Goal: Transaction & Acquisition: Purchase product/service

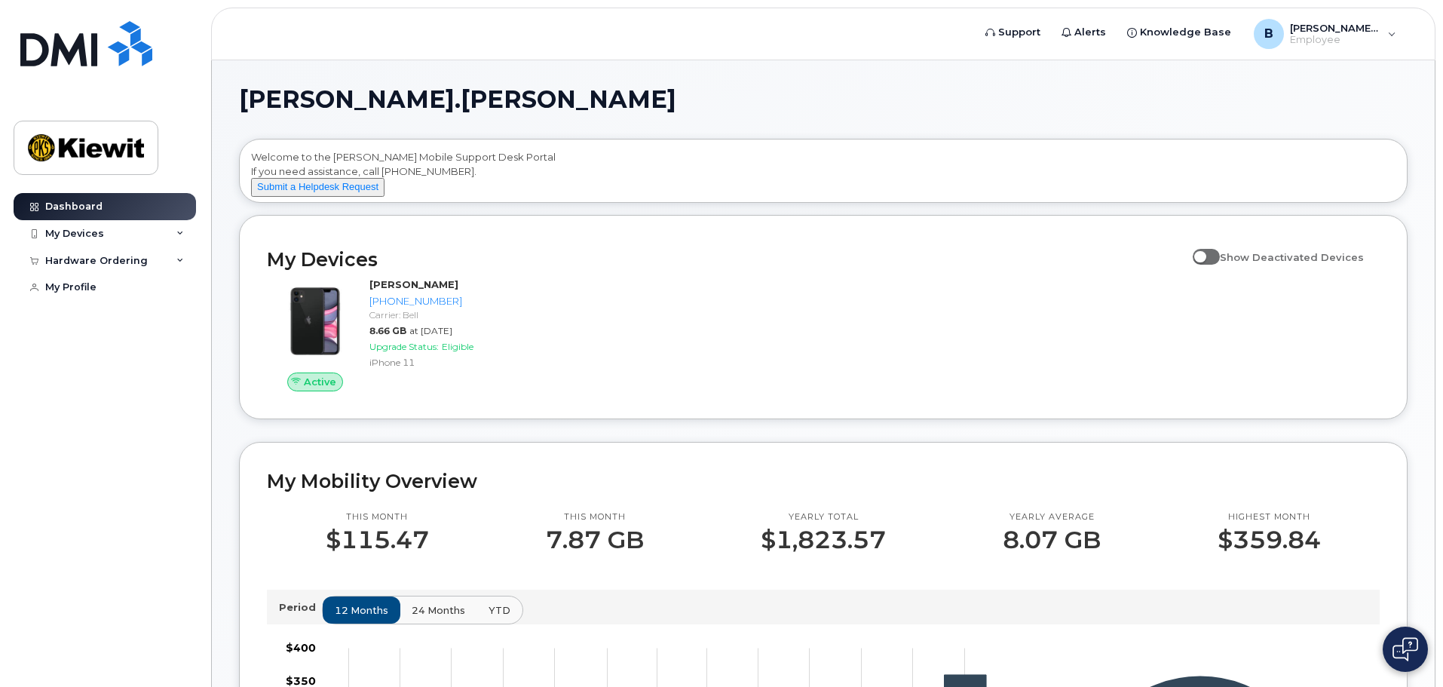
drag, startPoint x: 891, startPoint y: 314, endPoint x: 721, endPoint y: 277, distance: 173.6
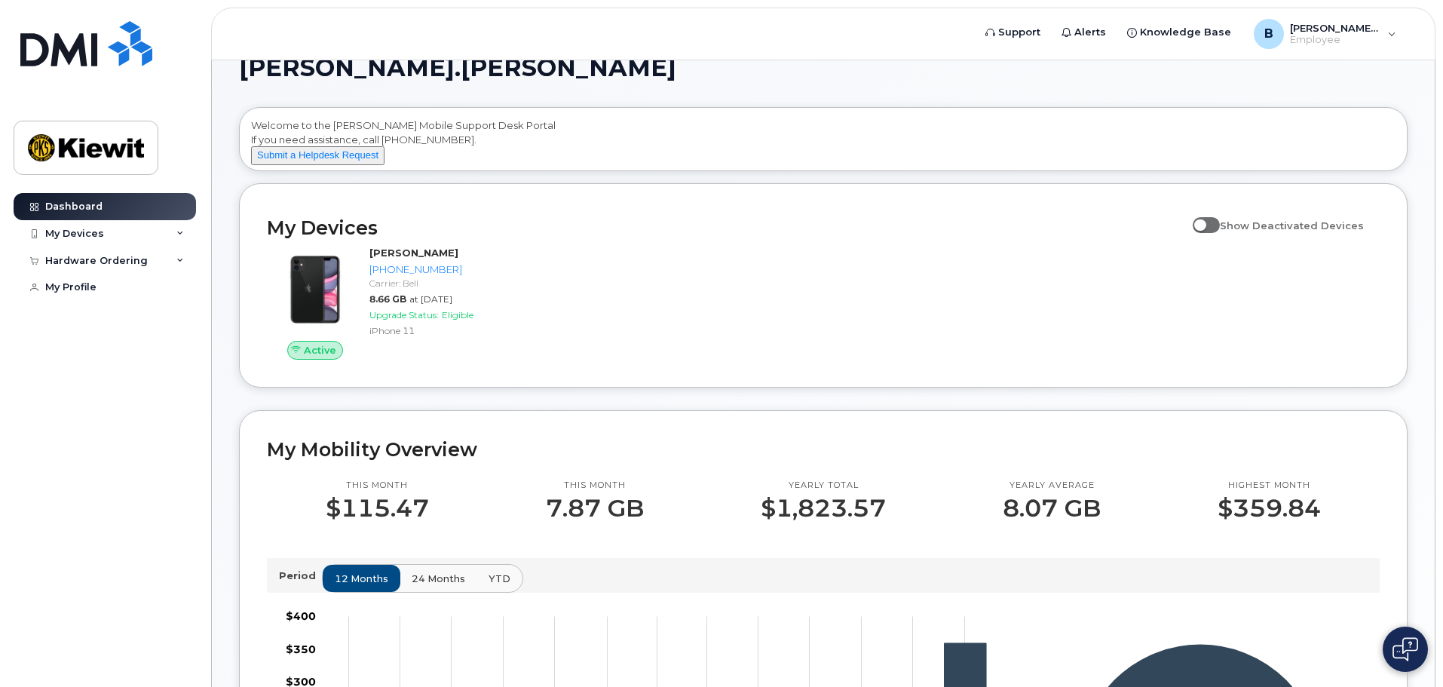
drag, startPoint x: 662, startPoint y: 87, endPoint x: 659, endPoint y: 119, distance: 31.8
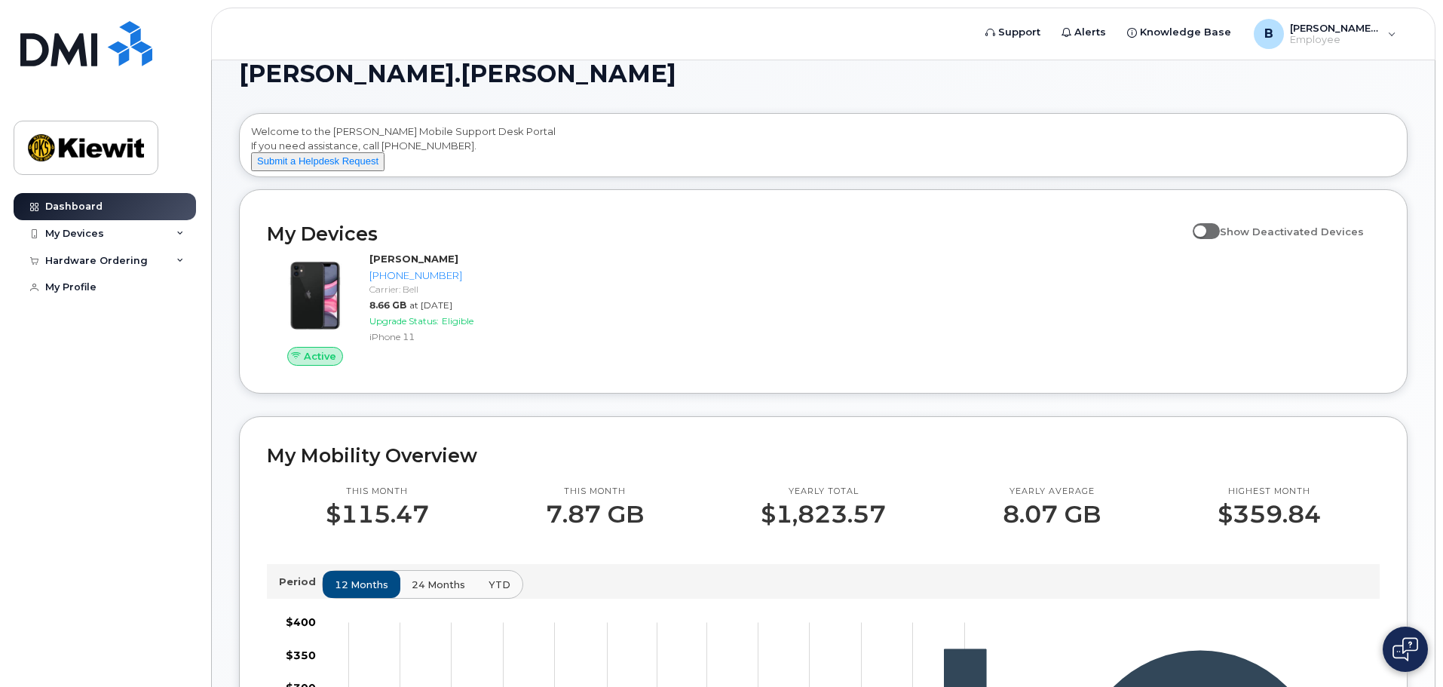
drag, startPoint x: 817, startPoint y: 92, endPoint x: 818, endPoint y: 111, distance: 18.9
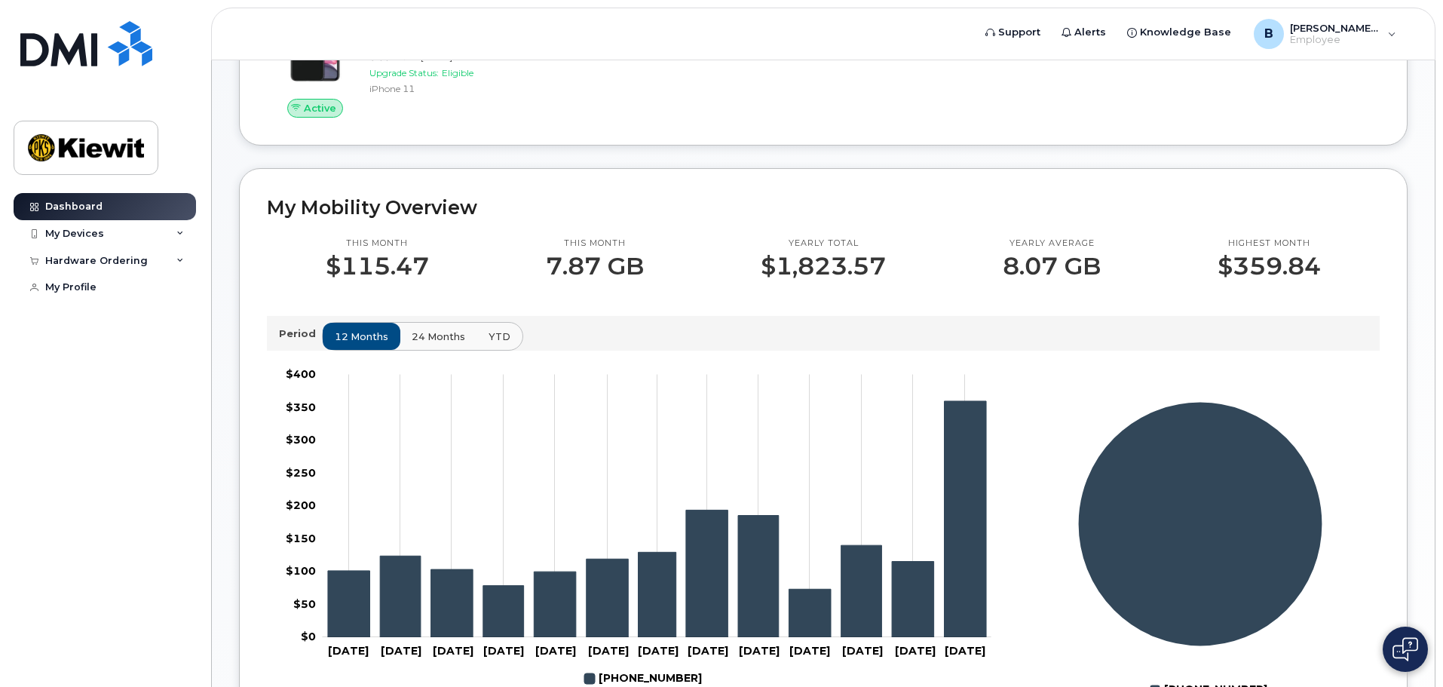
drag, startPoint x: 818, startPoint y: 124, endPoint x: 818, endPoint y: 145, distance: 20.4
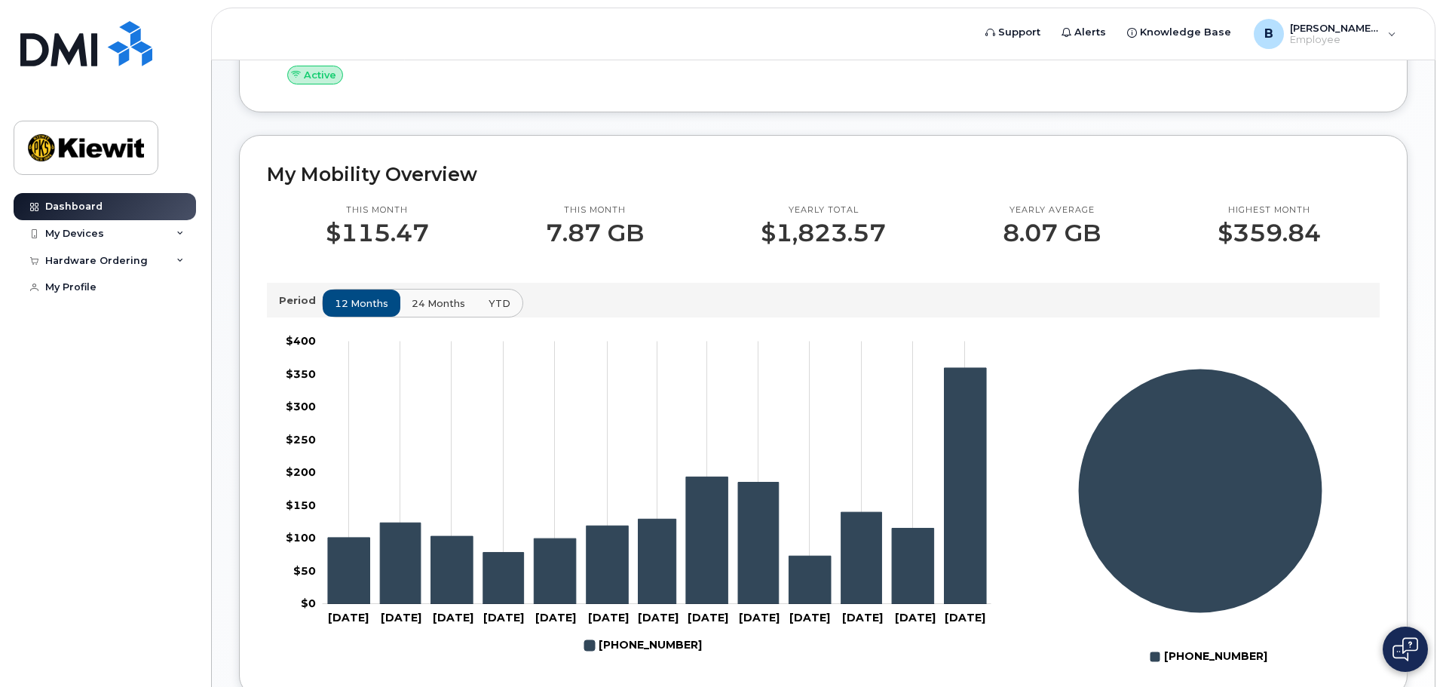
drag, startPoint x: 811, startPoint y: 127, endPoint x: 808, endPoint y: 146, distance: 19.8
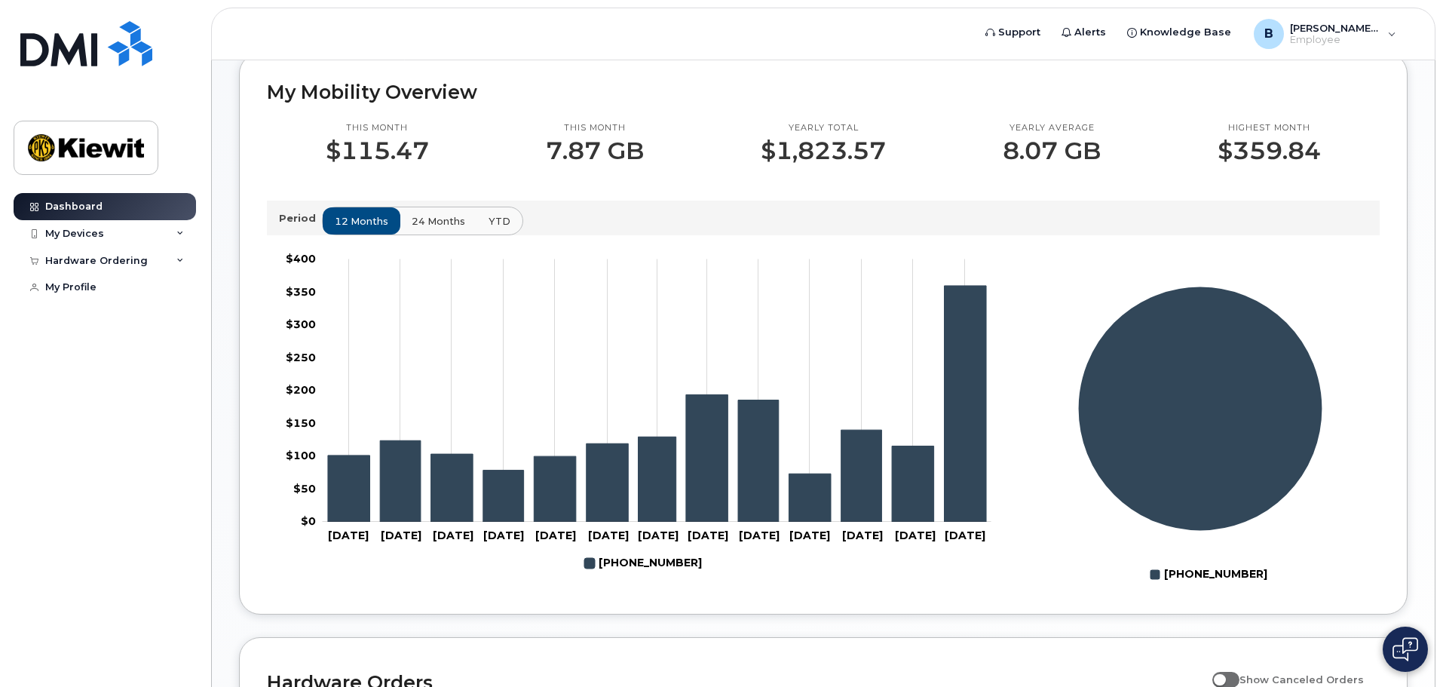
drag, startPoint x: 779, startPoint y: 165, endPoint x: 778, endPoint y: 184, distance: 18.9
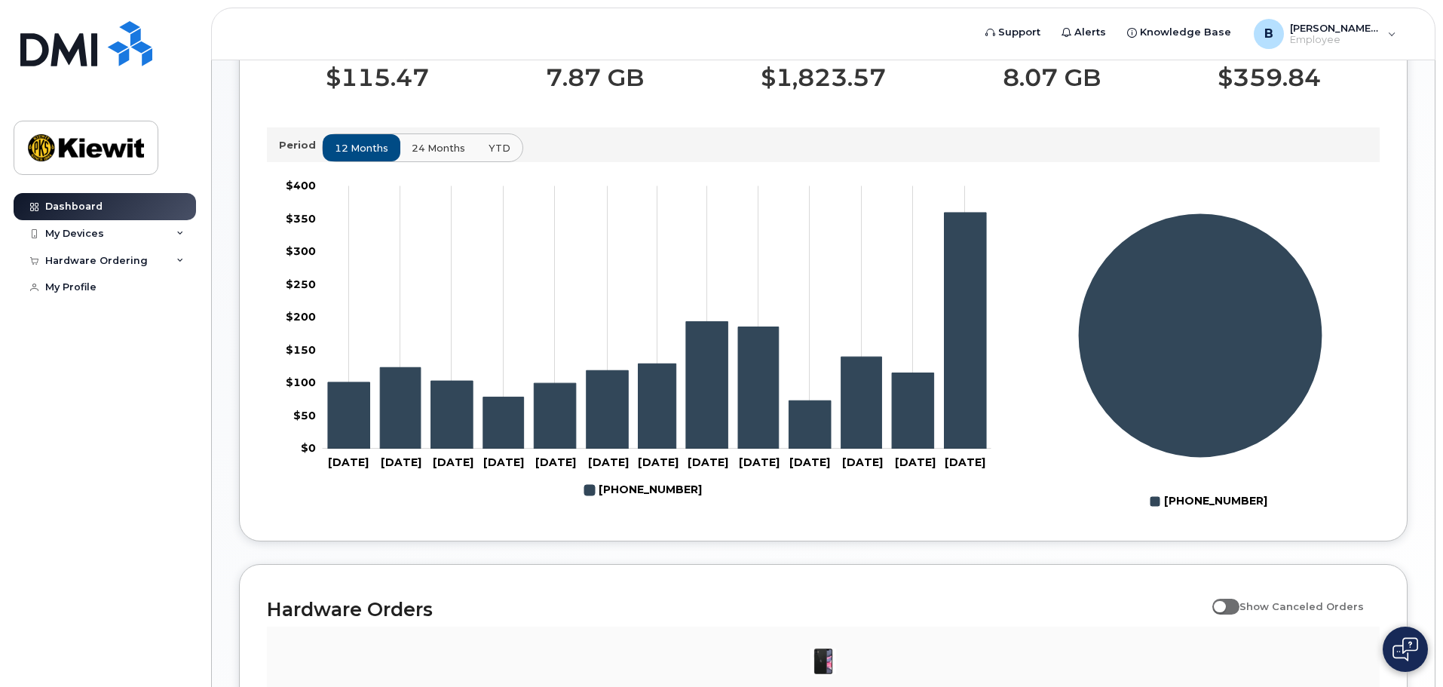
drag, startPoint x: 778, startPoint y: 184, endPoint x: 773, endPoint y: 214, distance: 30.5
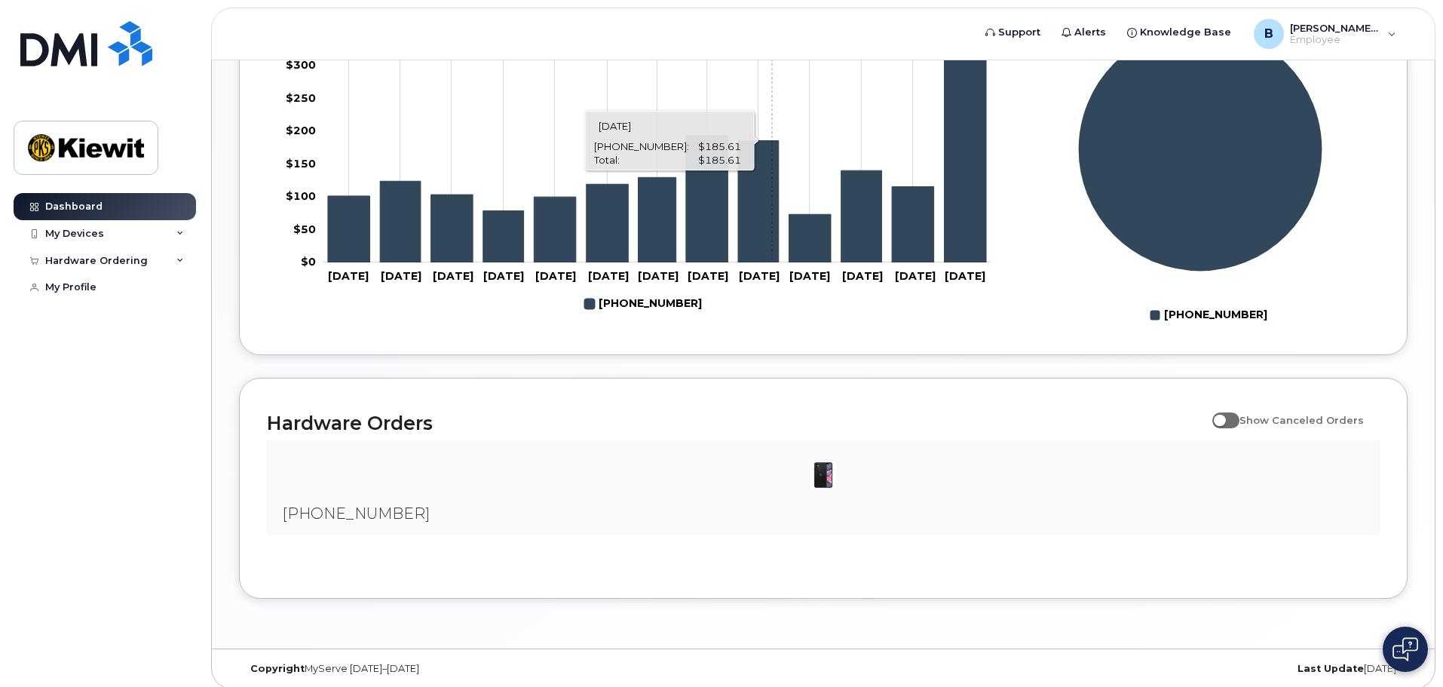
scroll to position [672, 0]
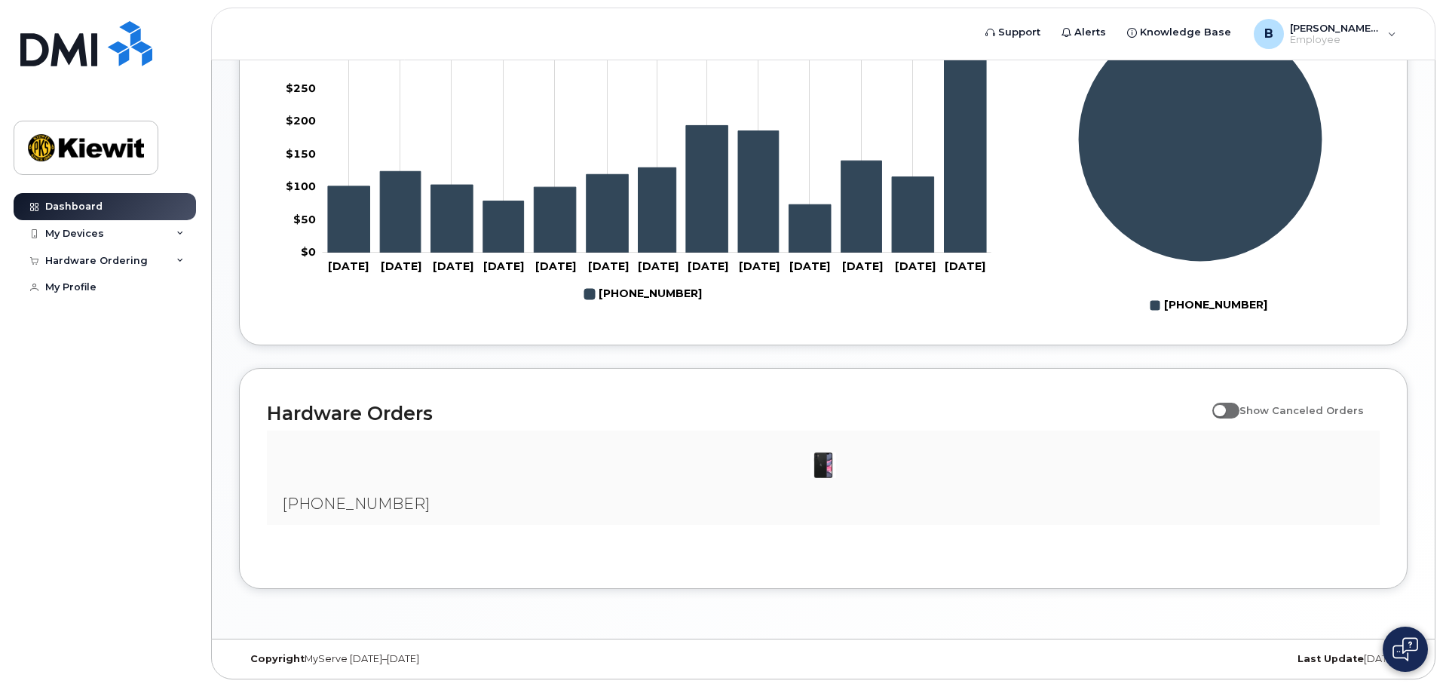
drag, startPoint x: 588, startPoint y: 569, endPoint x: 599, endPoint y: 644, distance: 75.5
drag, startPoint x: 507, startPoint y: 594, endPoint x: 642, endPoint y: 609, distance: 135.8
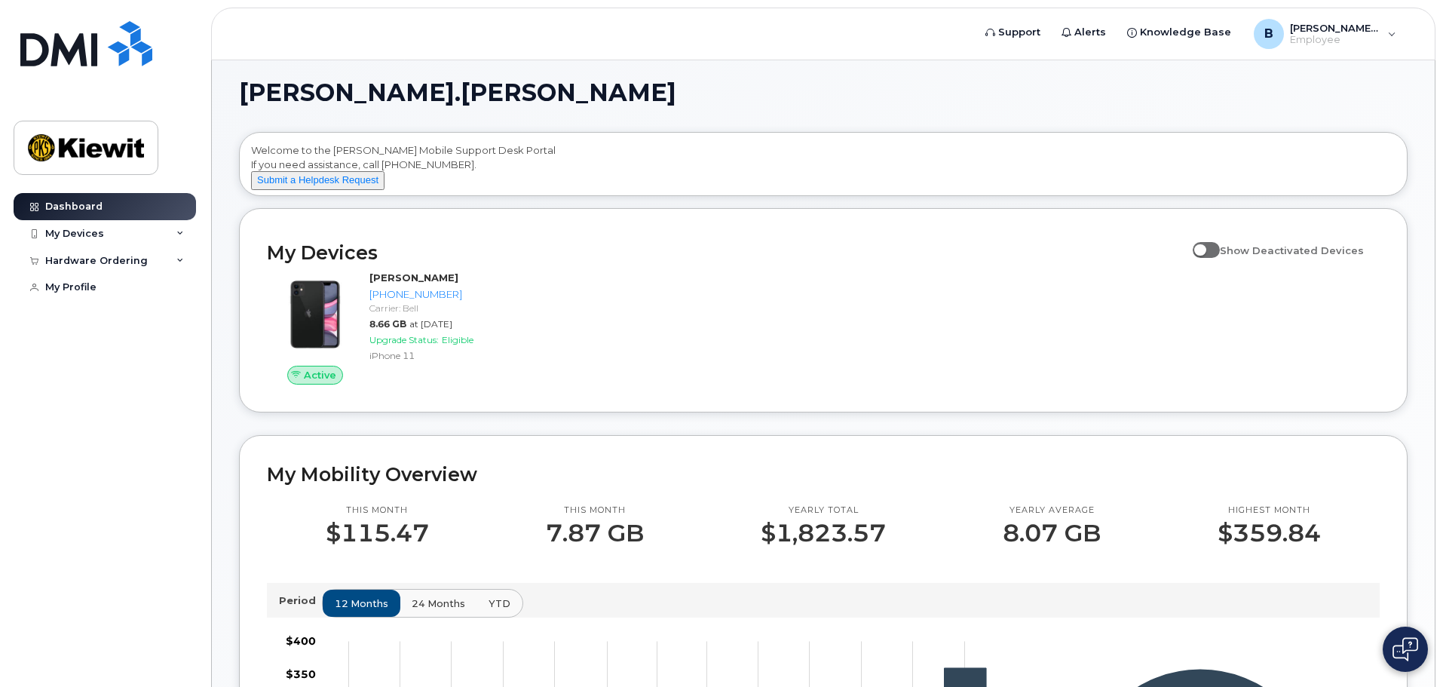
scroll to position [0, 0]
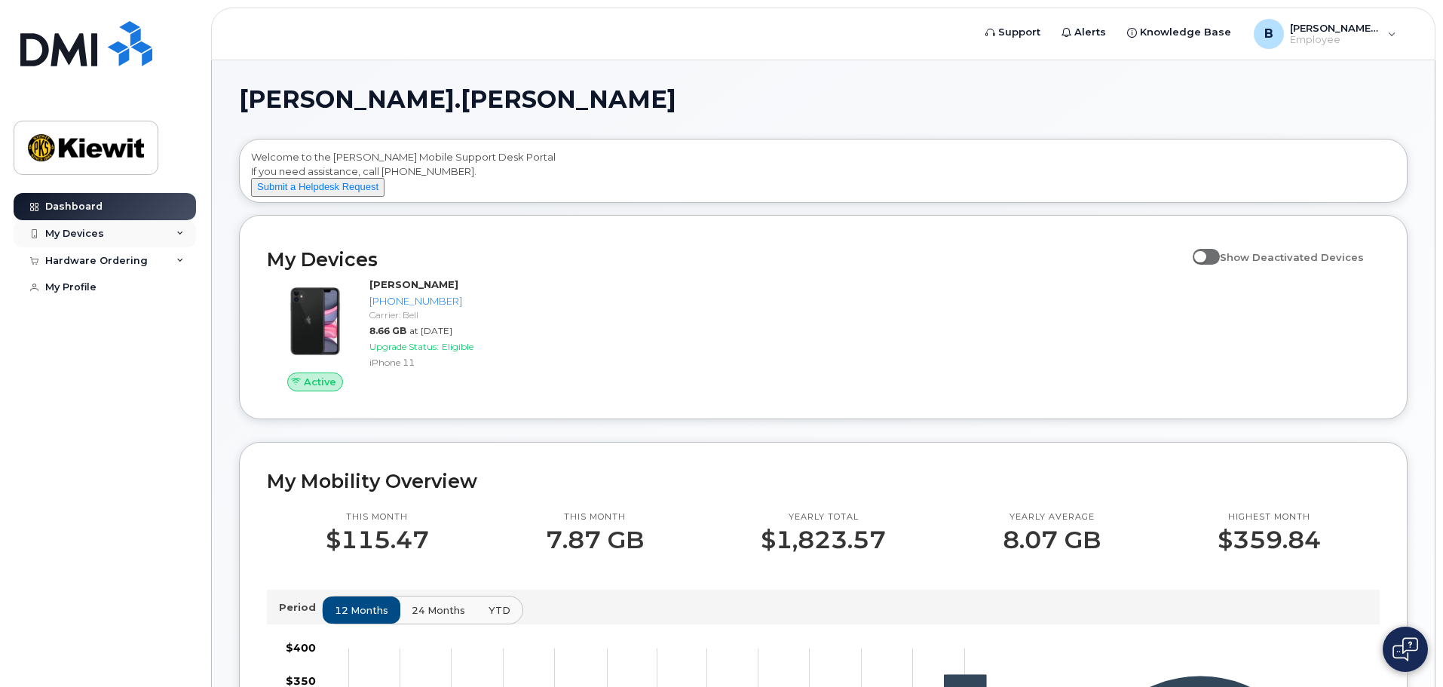
click at [185, 234] on div "My Devices" at bounding box center [105, 233] width 182 height 27
click at [179, 348] on div "Hardware Ordering" at bounding box center [105, 342] width 182 height 27
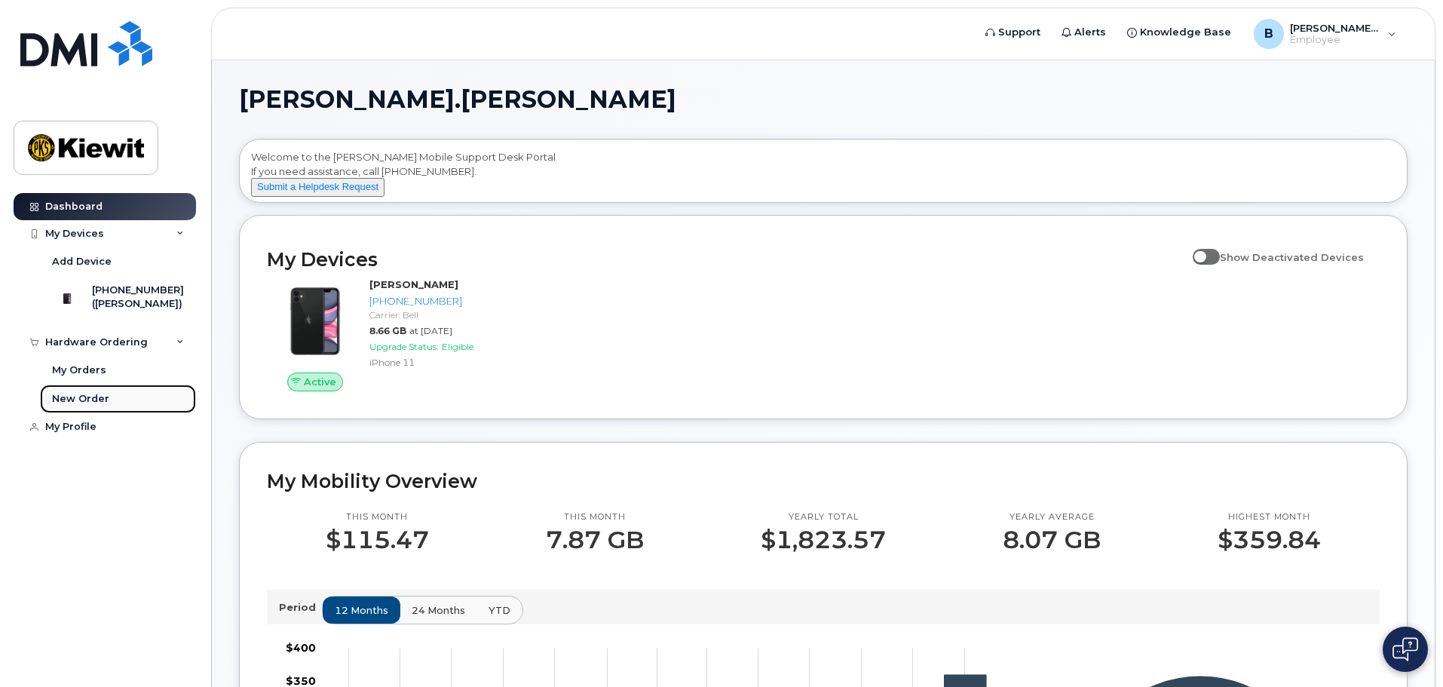
click at [114, 413] on link "New Order" at bounding box center [118, 398] width 156 height 29
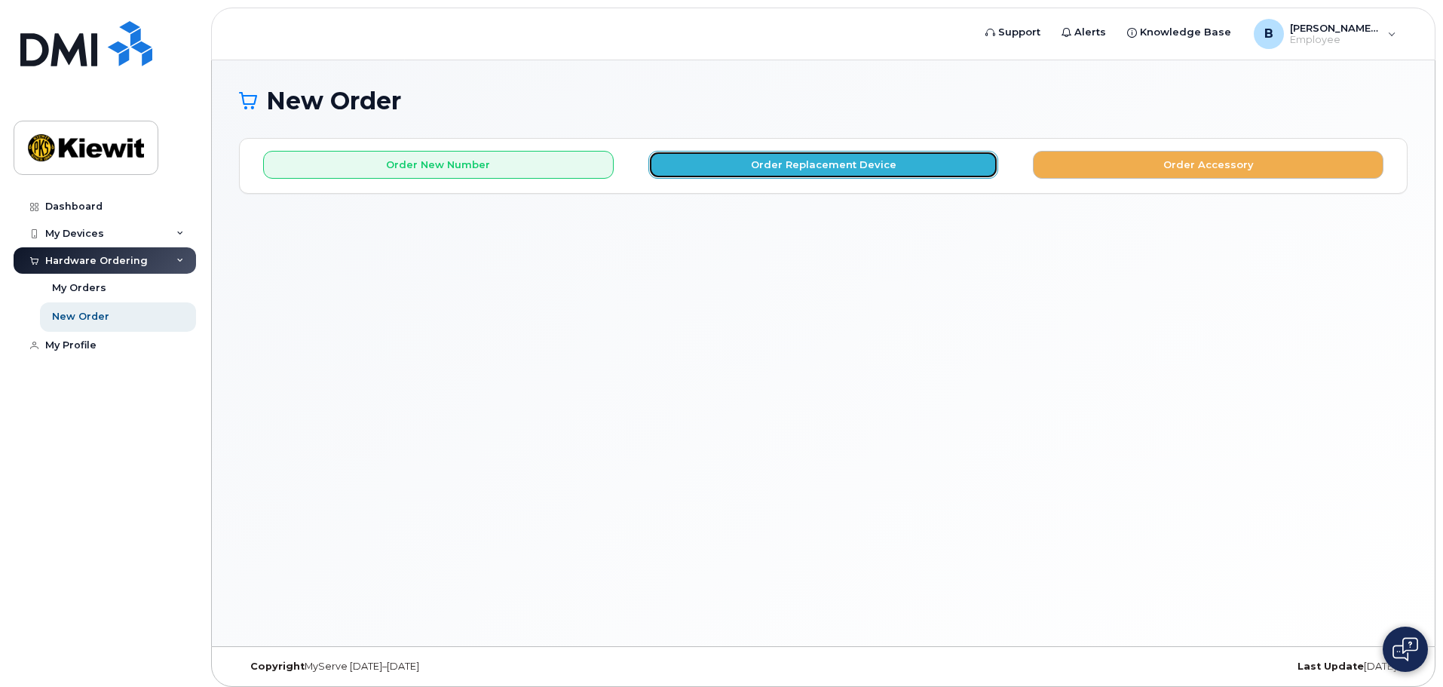
click at [754, 168] on button "Order Replacement Device" at bounding box center [823, 165] width 351 height 28
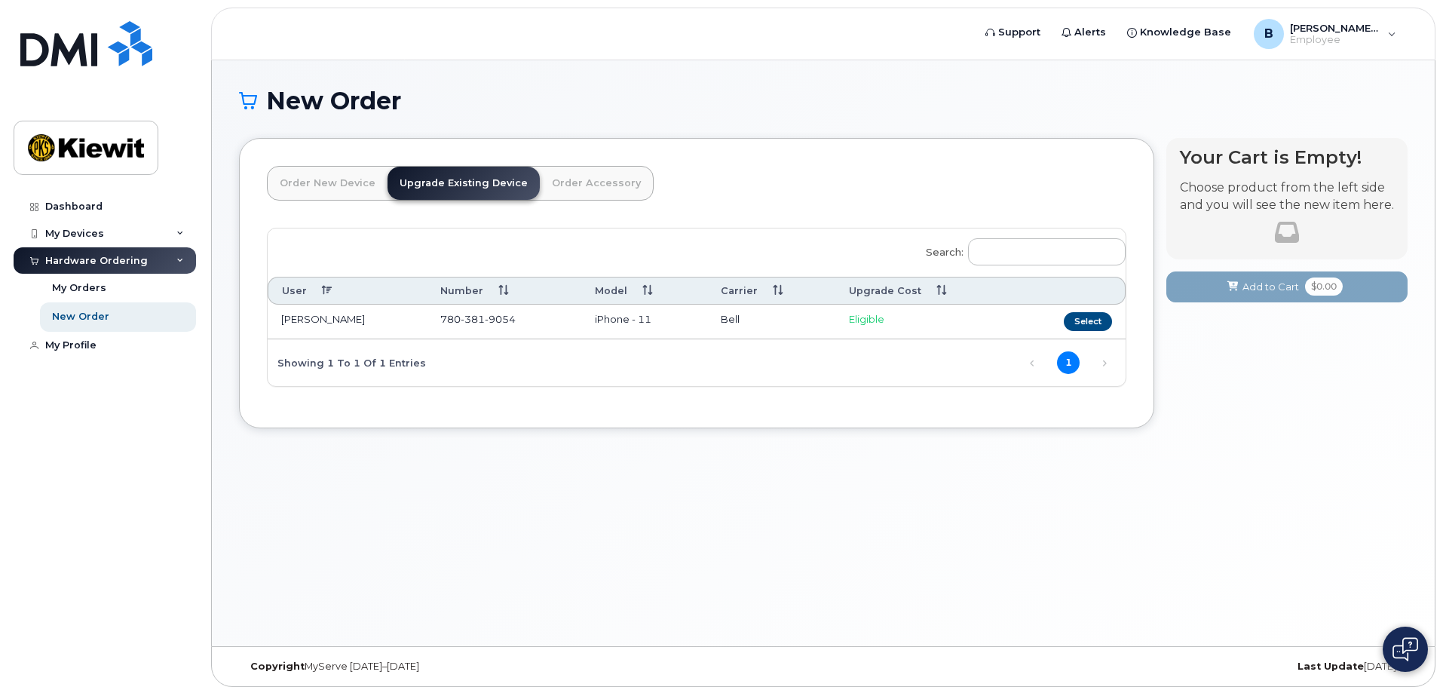
click at [318, 188] on link "Order New Device" at bounding box center [328, 183] width 120 height 33
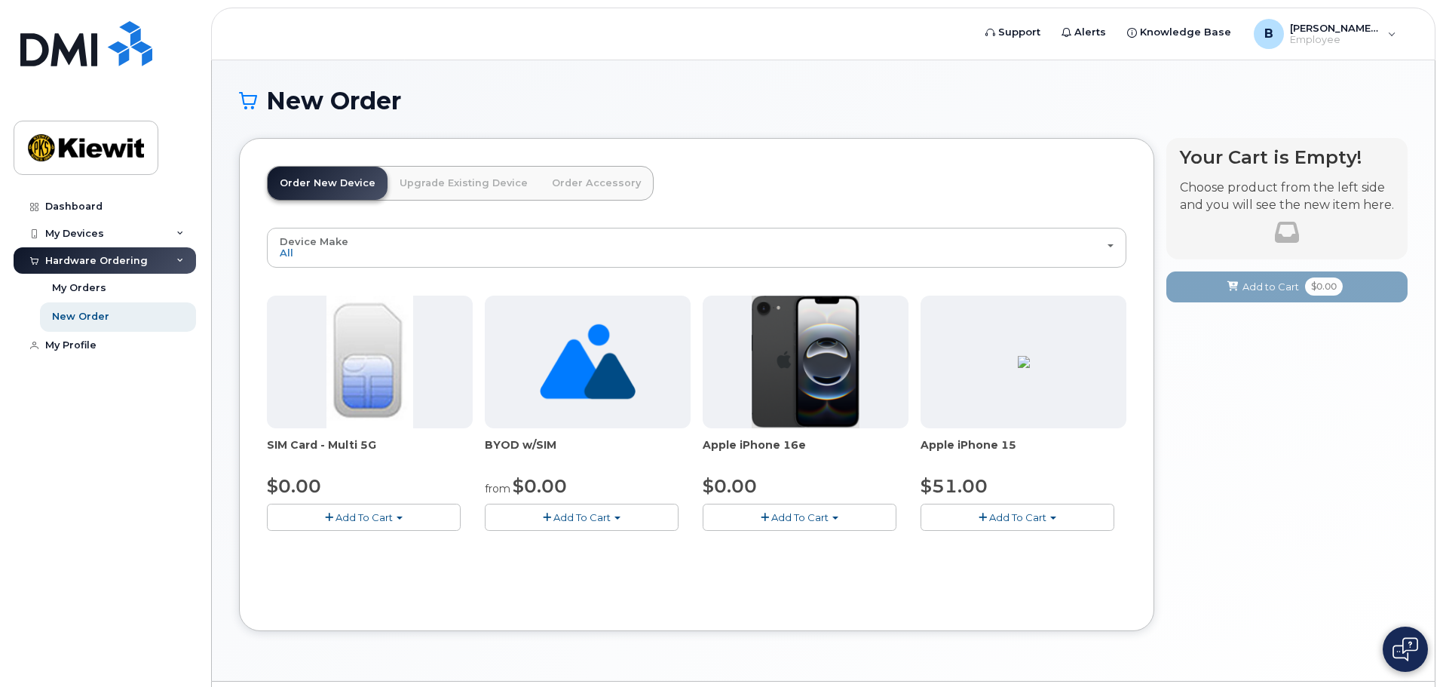
click at [446, 179] on link "Upgrade Existing Device" at bounding box center [463, 183] width 152 height 33
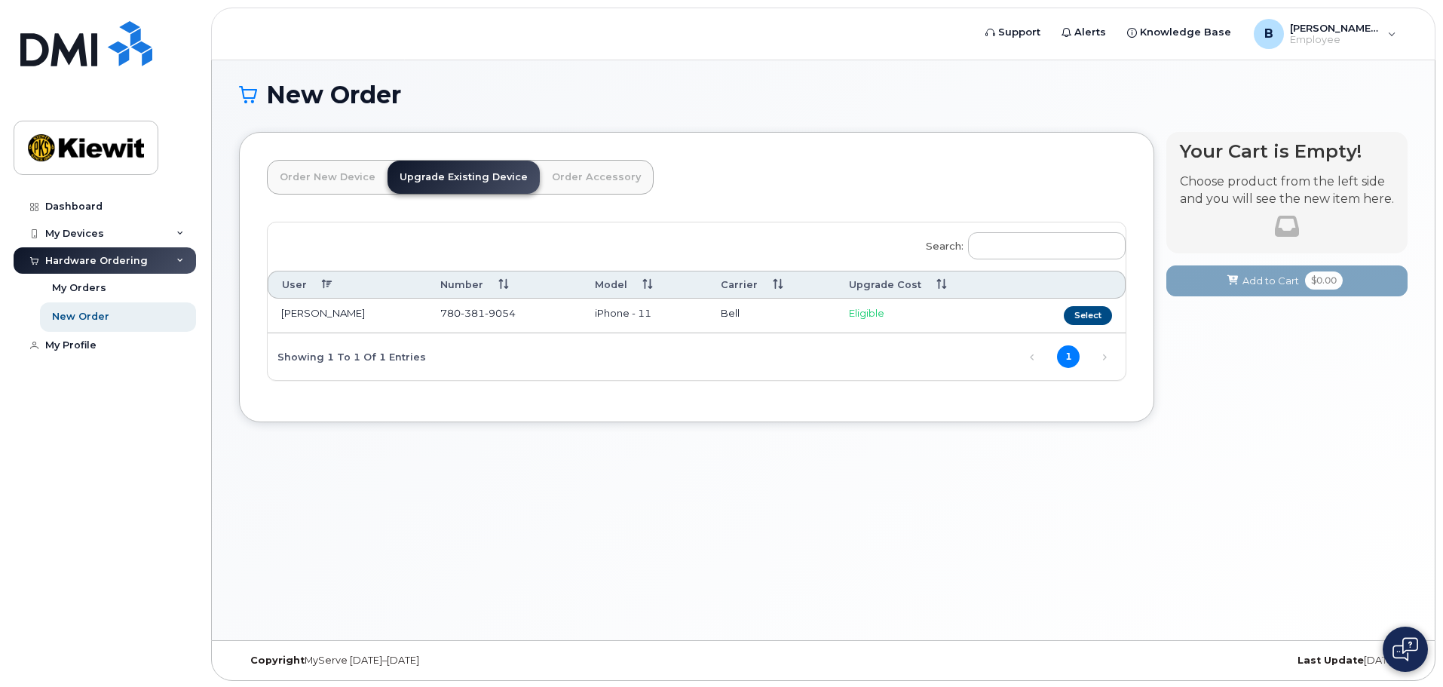
scroll to position [8, 0]
click at [596, 182] on link "Order Accessory" at bounding box center [596, 175] width 113 height 33
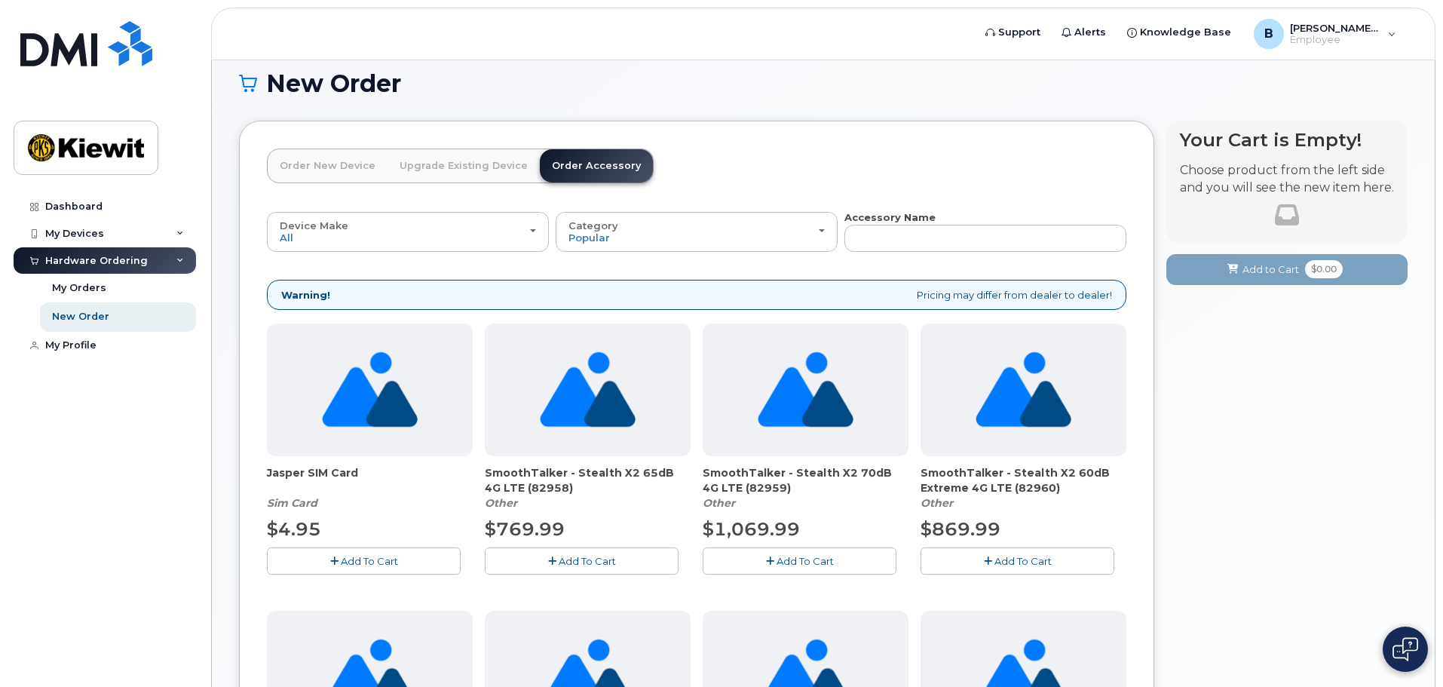
scroll to position [0, 0]
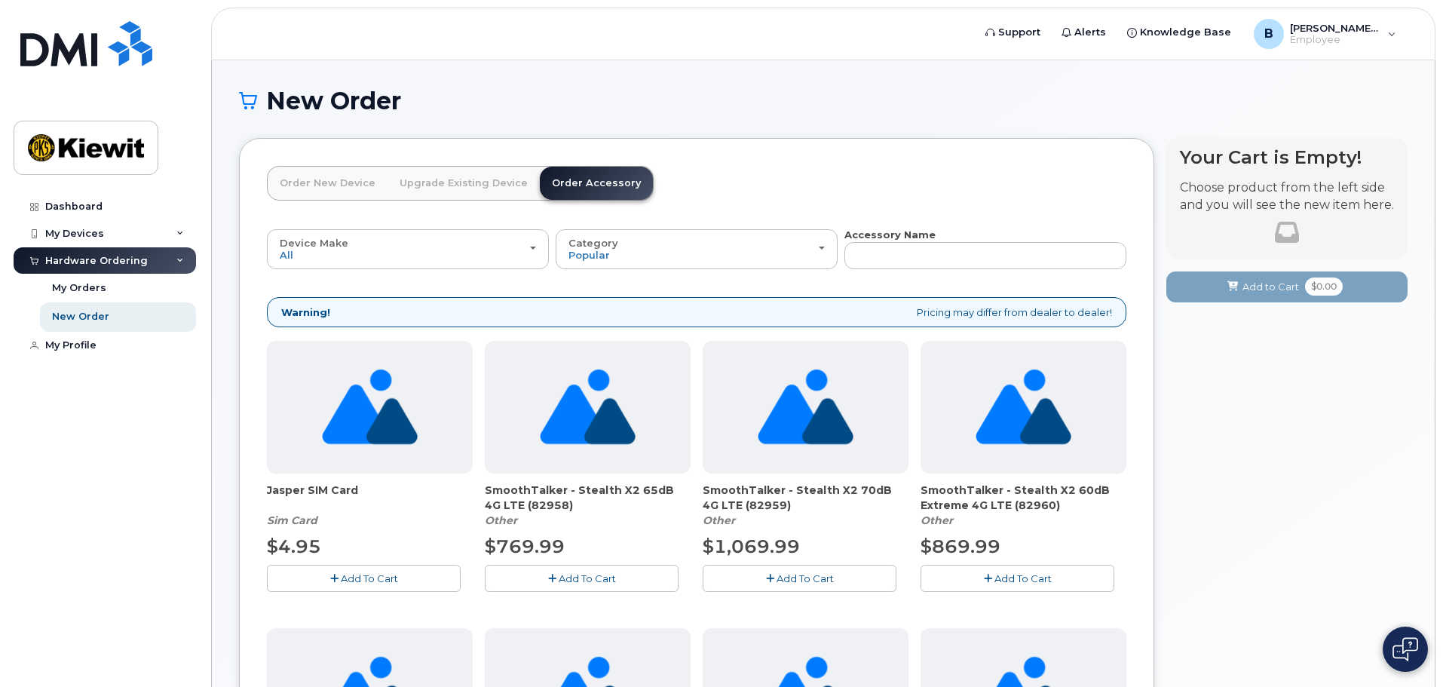
click at [471, 188] on link "Upgrade Existing Device" at bounding box center [463, 183] width 152 height 33
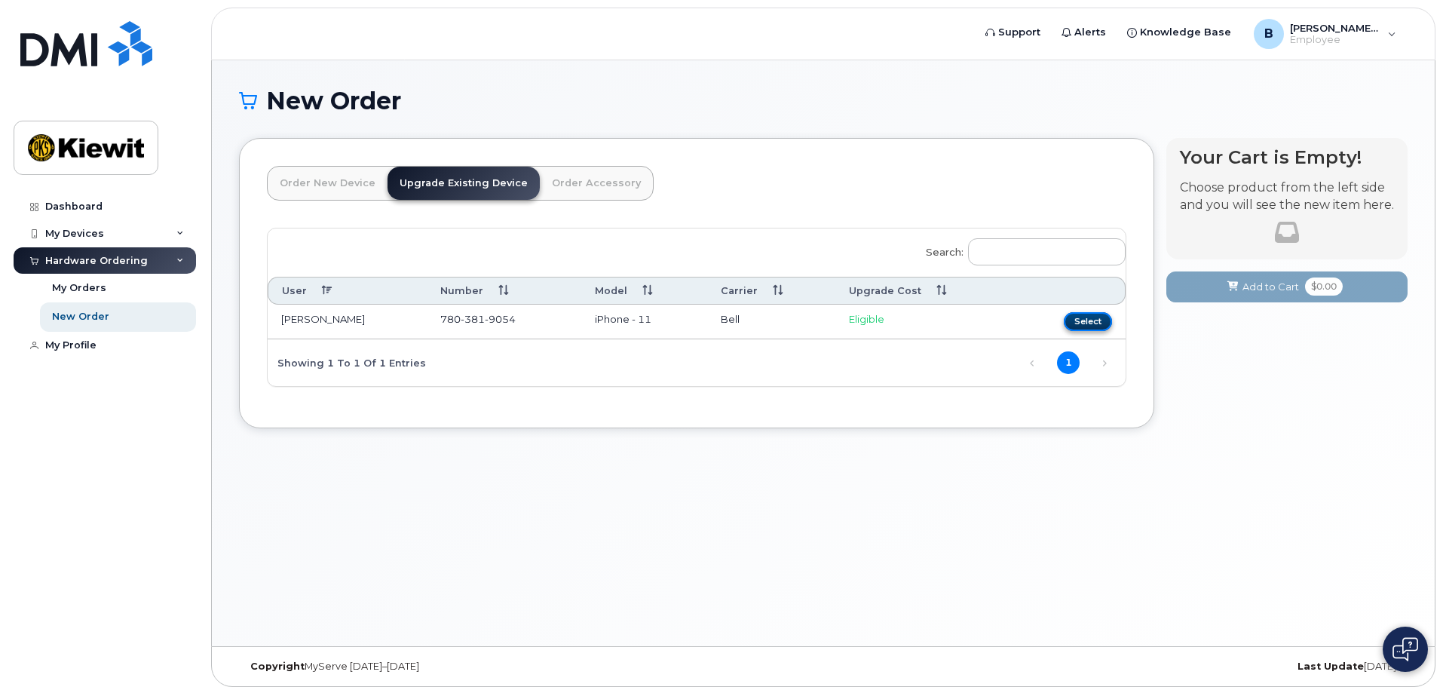
click at [1085, 322] on button "Select" at bounding box center [1088, 321] width 48 height 19
